Goal: Information Seeking & Learning: Learn about a topic

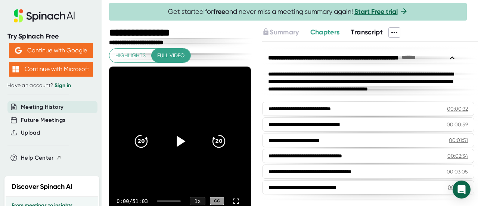
click at [179, 141] on icon at bounding box center [181, 141] width 9 height 11
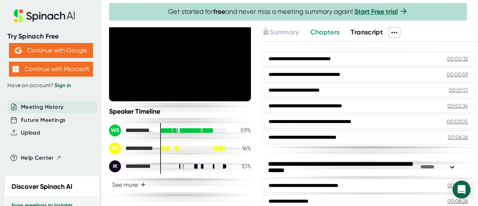
scroll to position [126, 0]
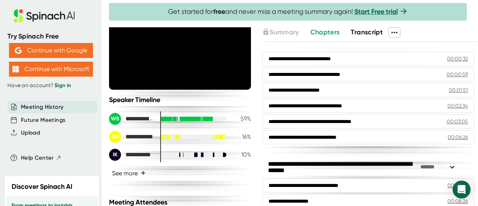
click at [143, 171] on span "+" at bounding box center [143, 173] width 5 height 6
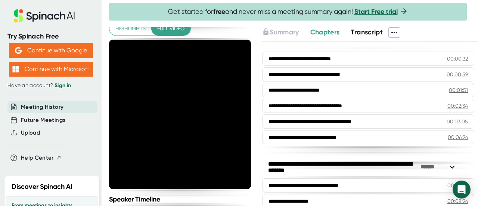
scroll to position [19, 0]
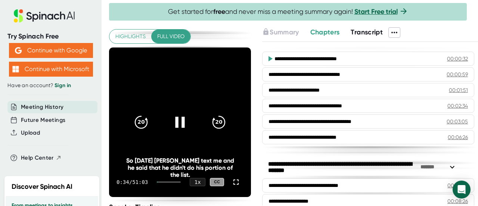
click at [177, 121] on icon at bounding box center [180, 122] width 19 height 19
click at [180, 121] on icon at bounding box center [181, 122] width 9 height 11
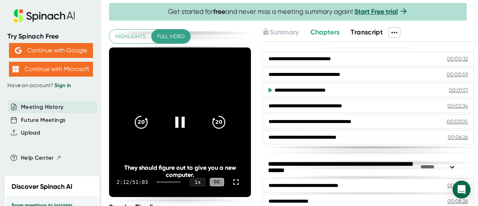
click at [177, 121] on icon at bounding box center [180, 122] width 19 height 19
